Goal: Information Seeking & Learning: Understand process/instructions

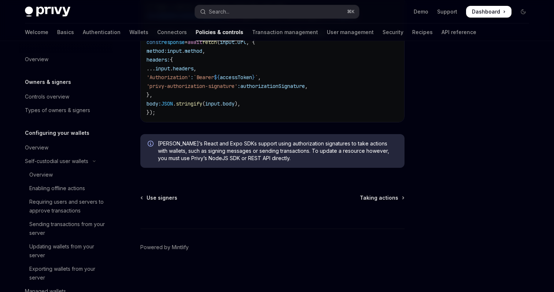
scroll to position [239, 0]
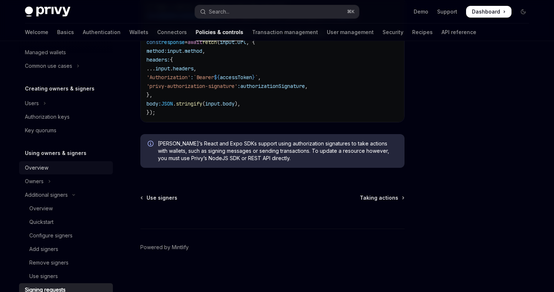
click at [55, 170] on div "Overview" at bounding box center [66, 167] width 83 height 9
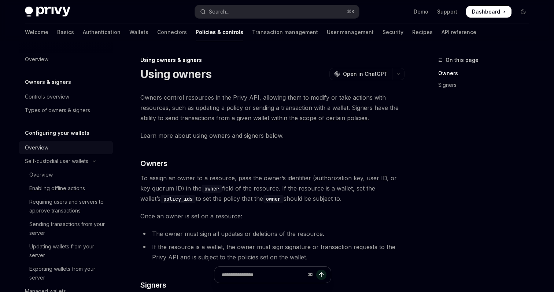
click at [63, 153] on link "Overview" at bounding box center [66, 147] width 94 height 13
type textarea "*"
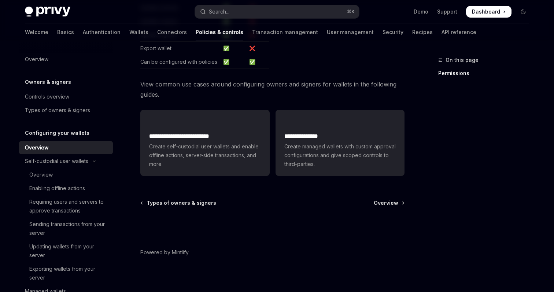
scroll to position [220, 0]
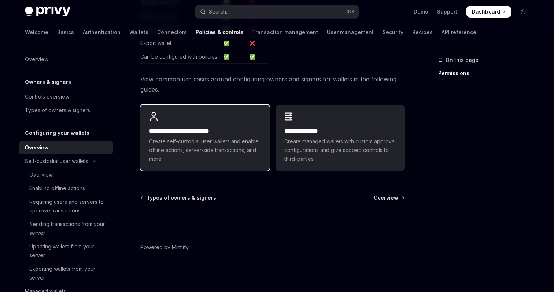
click at [235, 130] on h2 "**********" at bounding box center [204, 131] width 111 height 9
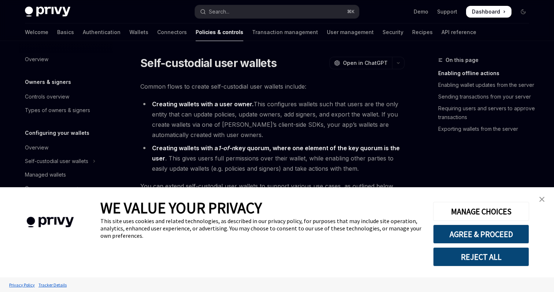
click at [541, 198] on img "close banner" at bounding box center [541, 199] width 5 height 5
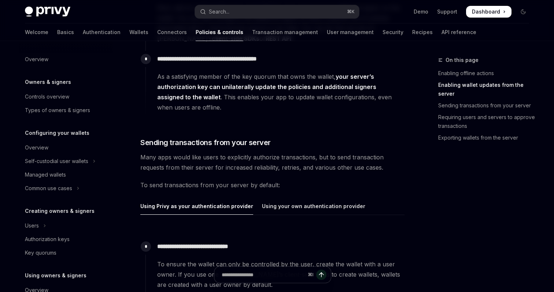
scroll to position [625, 0]
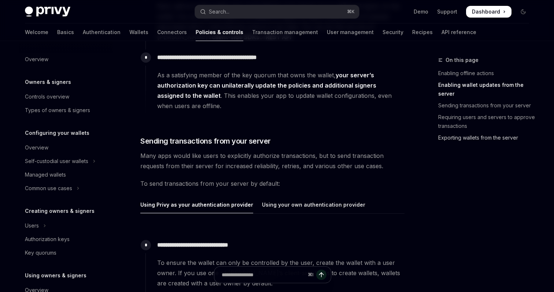
click at [451, 140] on link "Exporting wallets from the server" at bounding box center [486, 138] width 97 height 12
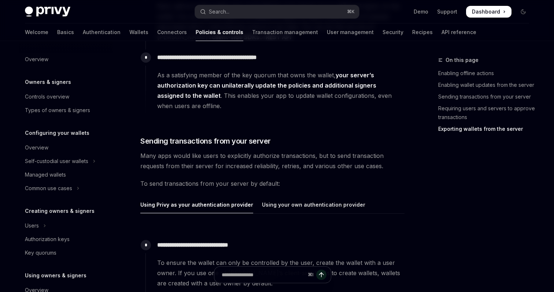
scroll to position [1259, 0]
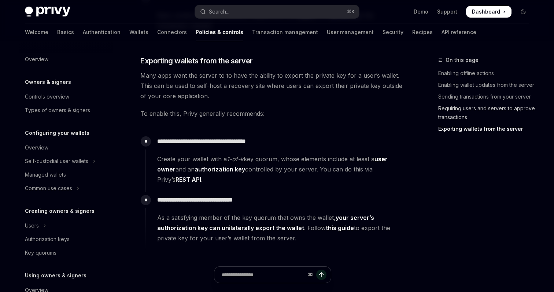
click at [459, 115] on link "Requiring users and servers to approve transactions" at bounding box center [486, 113] width 97 height 21
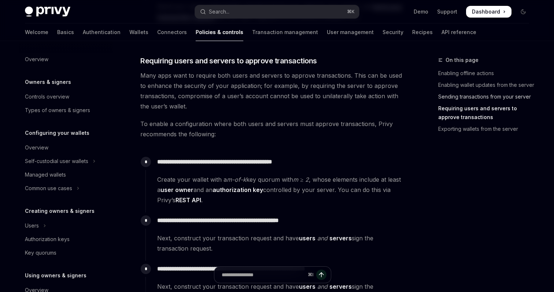
click at [453, 92] on link "Sending transactions from your server" at bounding box center [486, 97] width 97 height 12
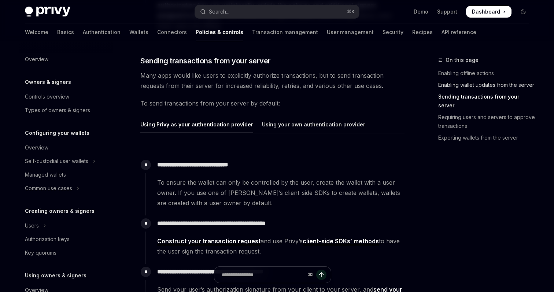
click at [450, 85] on link "Enabling wallet updates from the server" at bounding box center [486, 85] width 97 height 12
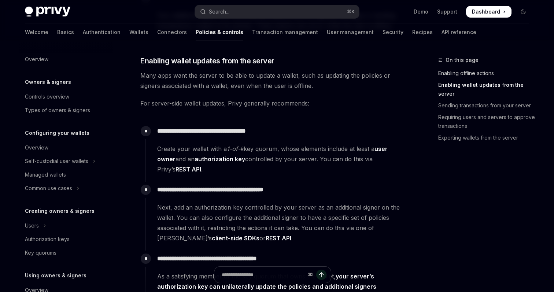
click at [448, 77] on link "Enabling offline actions" at bounding box center [486, 73] width 97 height 12
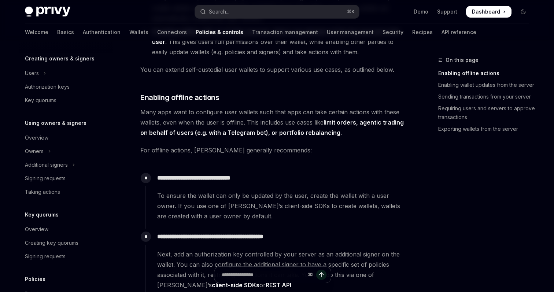
scroll to position [153, 0]
click at [44, 163] on div "Additional signers" at bounding box center [46, 164] width 43 height 9
type textarea "*"
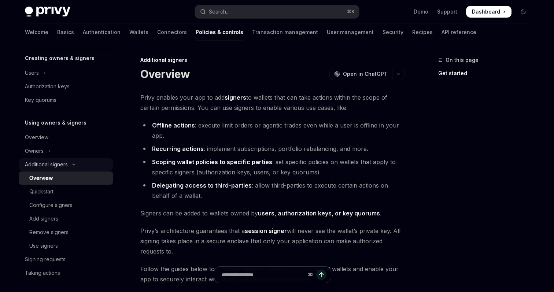
click at [44, 163] on div "Additional signers" at bounding box center [46, 164] width 43 height 9
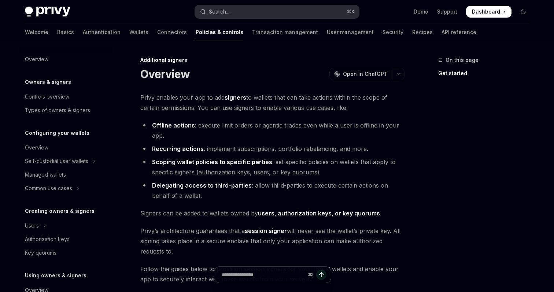
click at [219, 11] on div "Search..." at bounding box center [219, 11] width 21 height 9
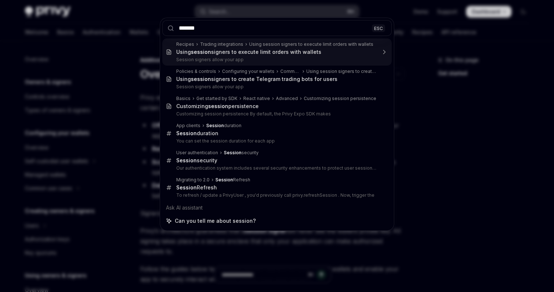
type input "*******"
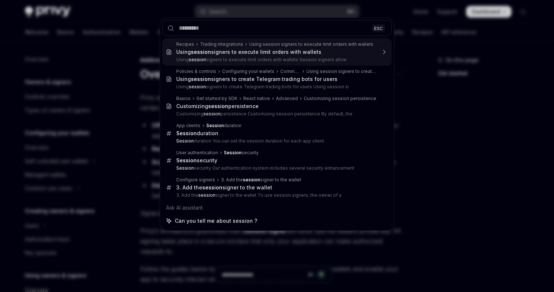
type textarea "*"
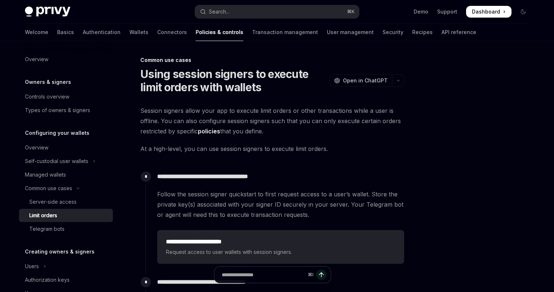
scroll to position [41, 0]
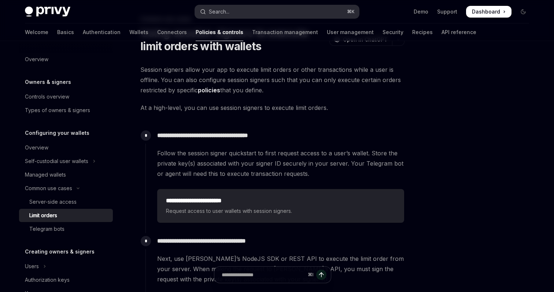
click at [233, 10] on button "Search... ⌘ K" at bounding box center [277, 11] width 164 height 13
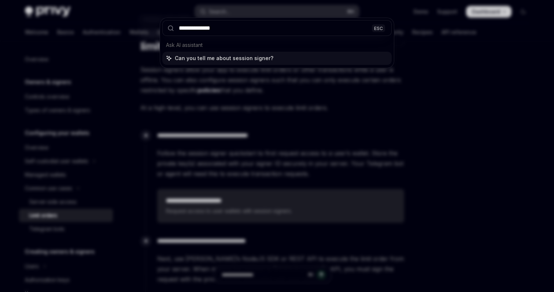
type input "**********"
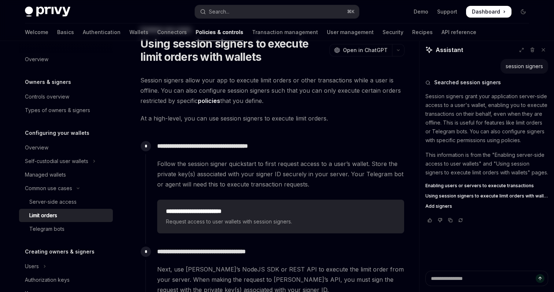
scroll to position [0, 0]
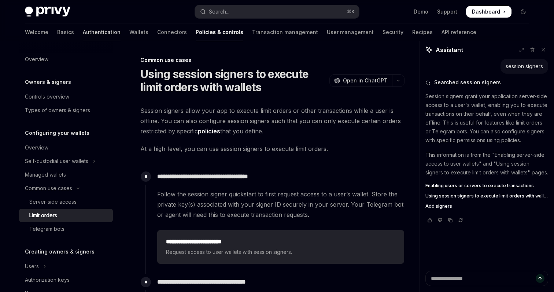
click at [83, 26] on link "Authentication" at bounding box center [102, 32] width 38 height 18
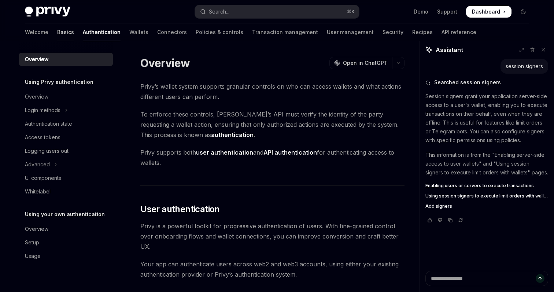
click at [57, 31] on link "Basics" at bounding box center [65, 32] width 17 height 18
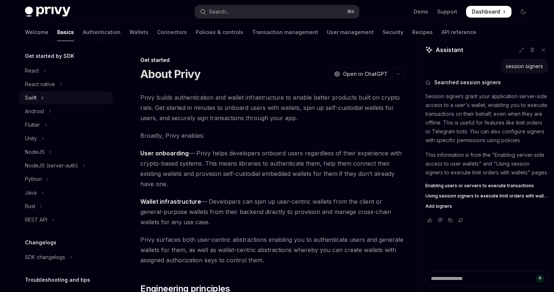
scroll to position [130, 0]
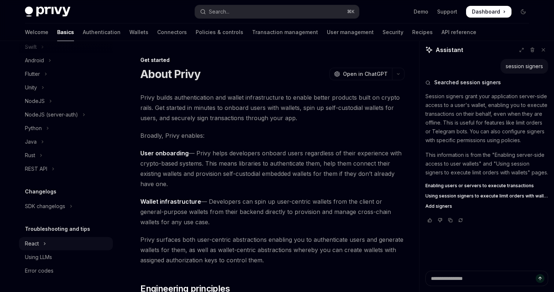
click at [59, 249] on button "React" at bounding box center [66, 243] width 94 height 13
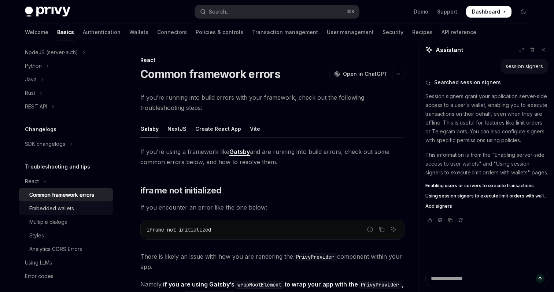
scroll to position [198, 0]
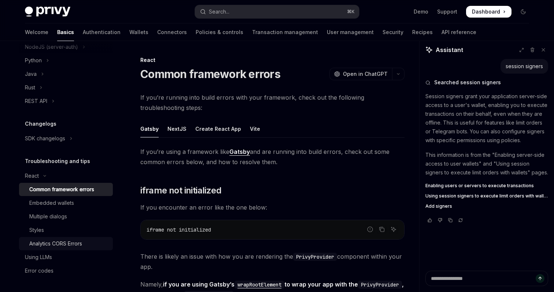
click at [53, 245] on div "Analytics CORS Errors" at bounding box center [55, 243] width 53 height 9
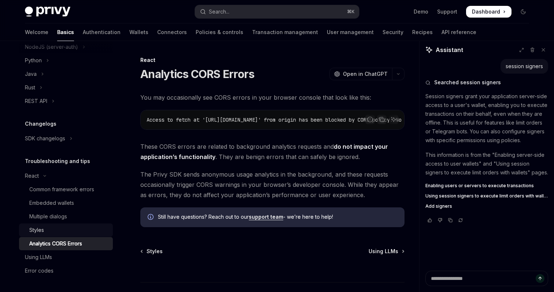
click at [86, 230] on div "Styles" at bounding box center [68, 230] width 79 height 9
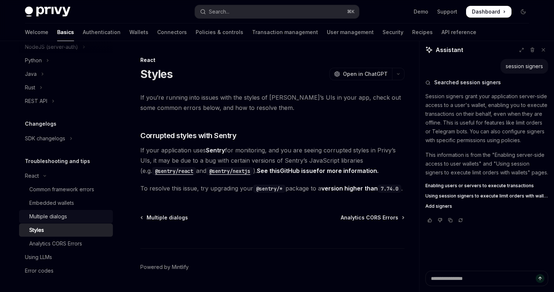
click at [74, 222] on link "Multiple dialogs" at bounding box center [66, 216] width 94 height 13
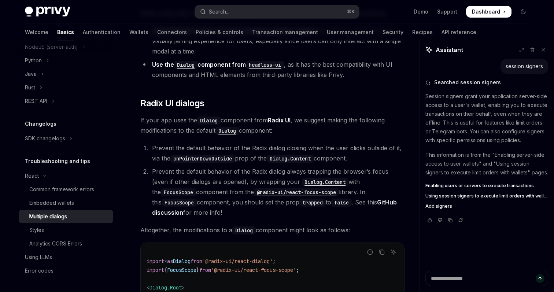
scroll to position [141, 0]
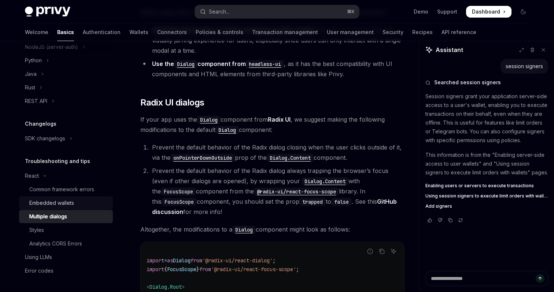
click at [81, 202] on div "Embedded wallets" at bounding box center [68, 202] width 79 height 9
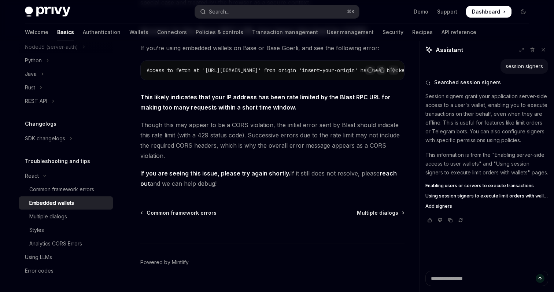
scroll to position [237, 0]
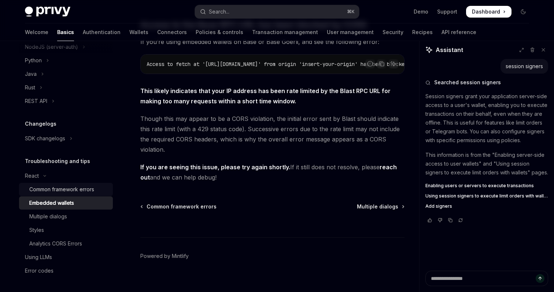
click at [105, 194] on link "Common framework errors" at bounding box center [66, 189] width 94 height 13
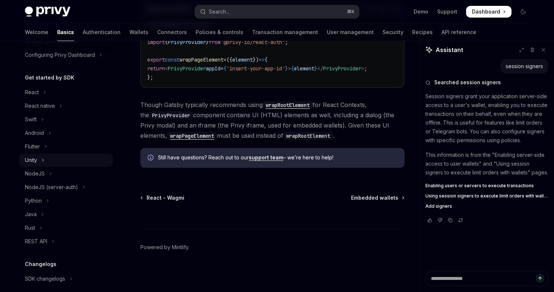
scroll to position [56, 0]
click at [39, 94] on button "React" at bounding box center [66, 93] width 94 height 13
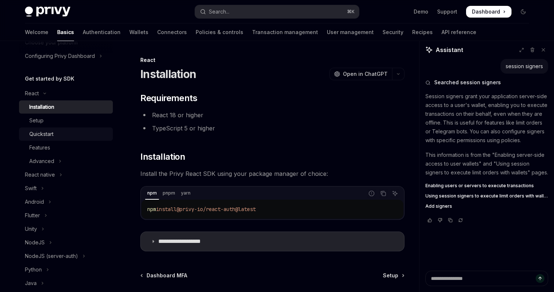
click at [59, 136] on div "Quickstart" at bounding box center [68, 134] width 79 height 9
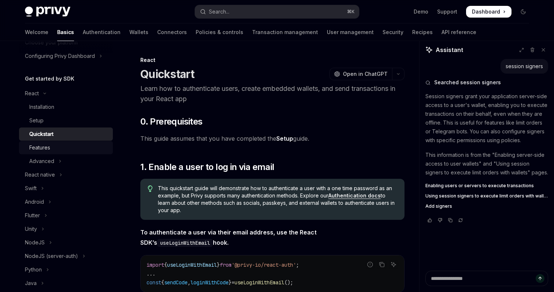
click at [62, 146] on div "Features" at bounding box center [68, 147] width 79 height 9
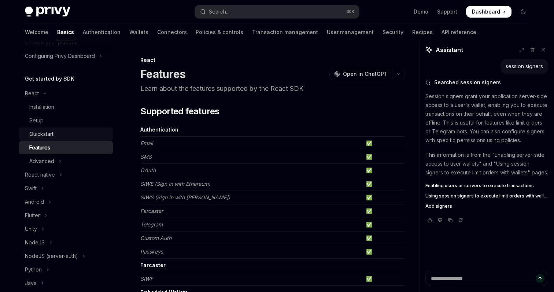
click at [95, 136] on div "Quickstart" at bounding box center [68, 134] width 79 height 9
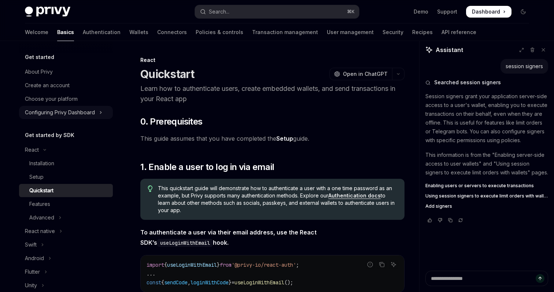
click at [69, 112] on div "Configuring Privy Dashboard" at bounding box center [60, 112] width 70 height 9
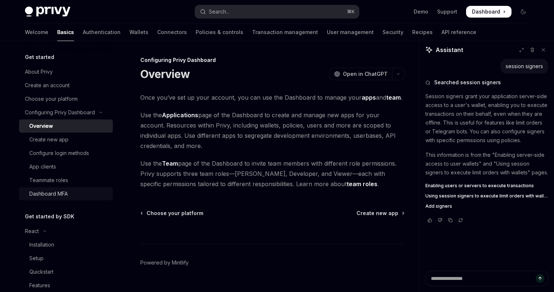
click at [53, 193] on div "Dashboard MFA" at bounding box center [48, 193] width 38 height 9
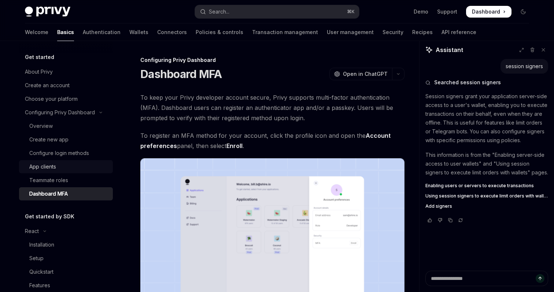
click at [67, 161] on link "App clients" at bounding box center [66, 166] width 94 height 13
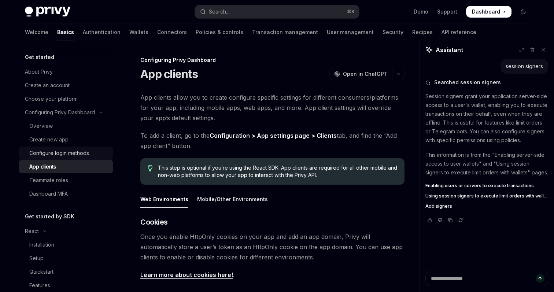
click at [50, 154] on div "Configure login methods" at bounding box center [59, 153] width 60 height 9
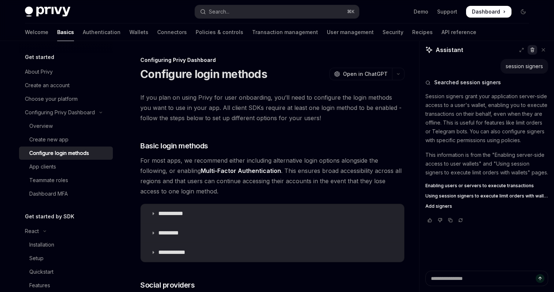
click at [535, 47] on button at bounding box center [532, 50] width 10 height 10
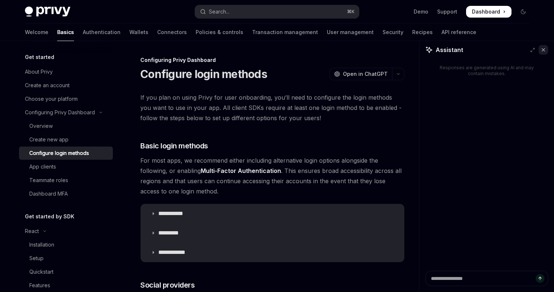
click at [540, 51] on button at bounding box center [543, 50] width 10 height 10
type textarea "*"
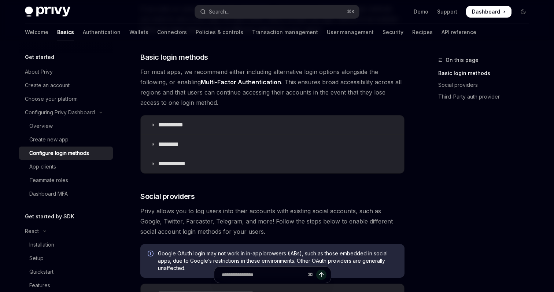
scroll to position [90, 0]
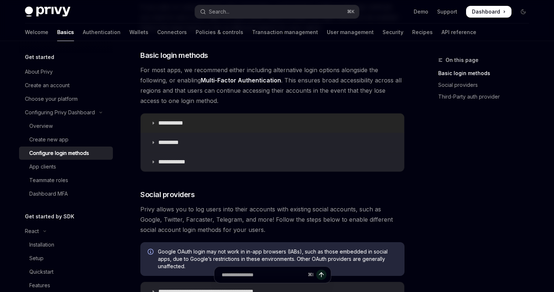
click at [182, 125] on p "**********" at bounding box center [173, 122] width 30 height 7
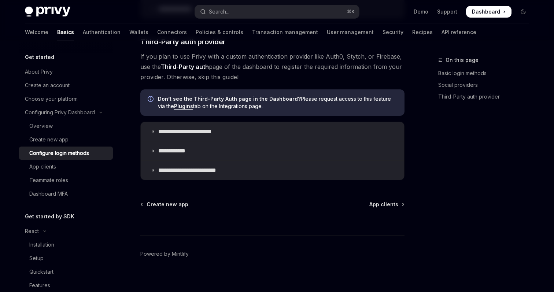
scroll to position [626, 0]
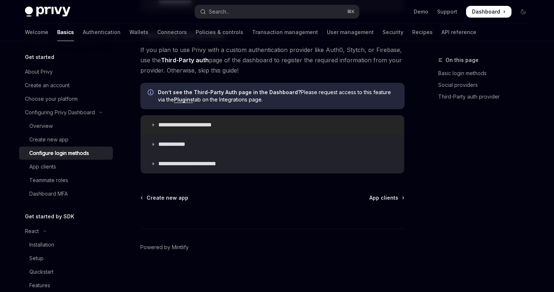
click at [210, 124] on p "**********" at bounding box center [191, 124] width 67 height 7
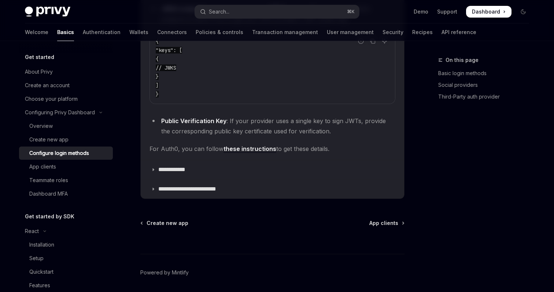
scroll to position [813, 0]
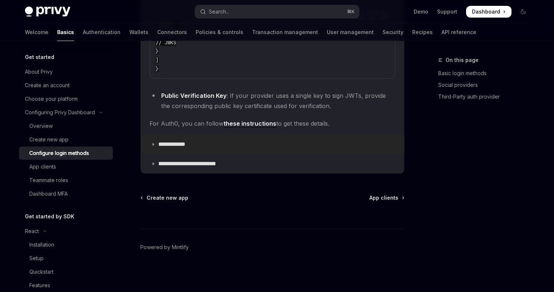
click at [201, 151] on summary "**********" at bounding box center [272, 144] width 263 height 19
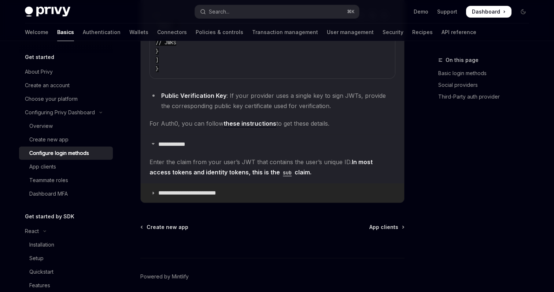
click at [200, 188] on summary "**********" at bounding box center [272, 192] width 263 height 19
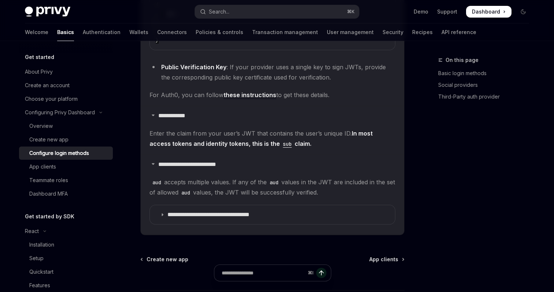
scroll to position [891, 0]
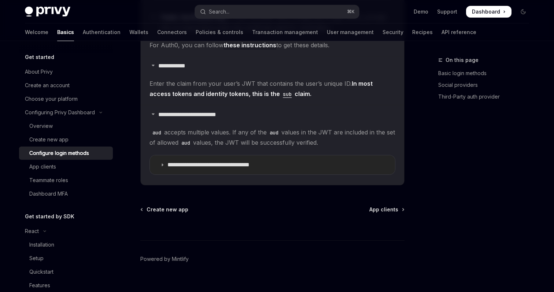
click at [230, 166] on p "**********" at bounding box center [221, 164] width 108 height 7
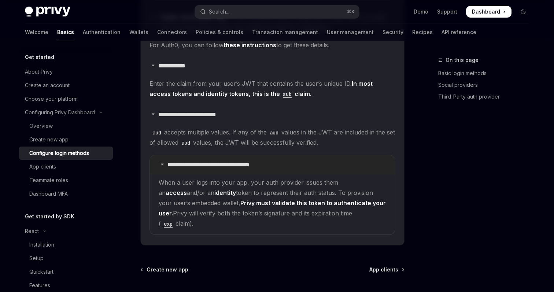
click at [207, 168] on p "**********" at bounding box center [221, 164] width 108 height 7
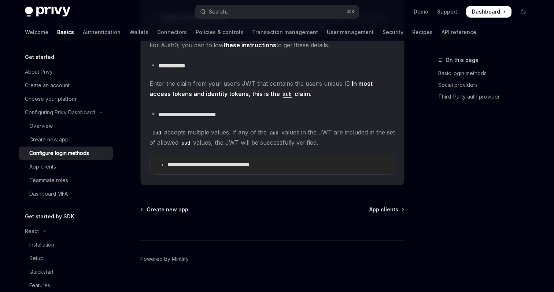
click at [207, 168] on p "**********" at bounding box center [221, 164] width 108 height 7
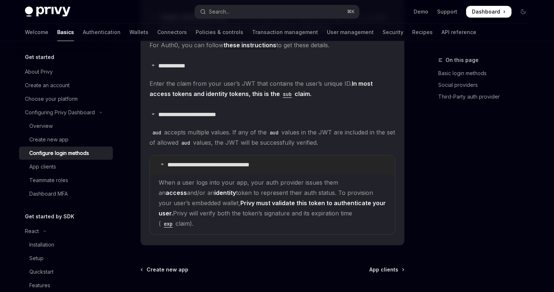
click at [207, 167] on p "**********" at bounding box center [221, 164] width 108 height 7
